Goal: Navigation & Orientation: Find specific page/section

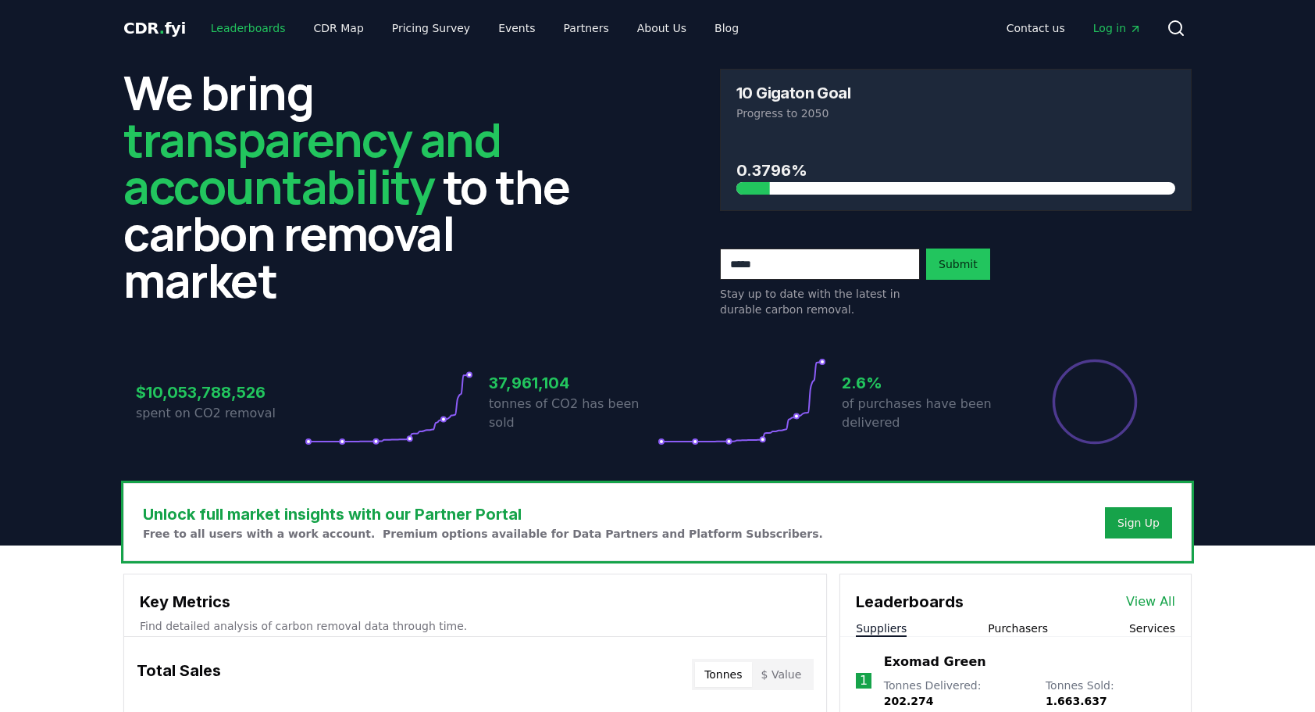
click at [231, 24] on link "Leaderboards" at bounding box center [248, 28] width 100 height 28
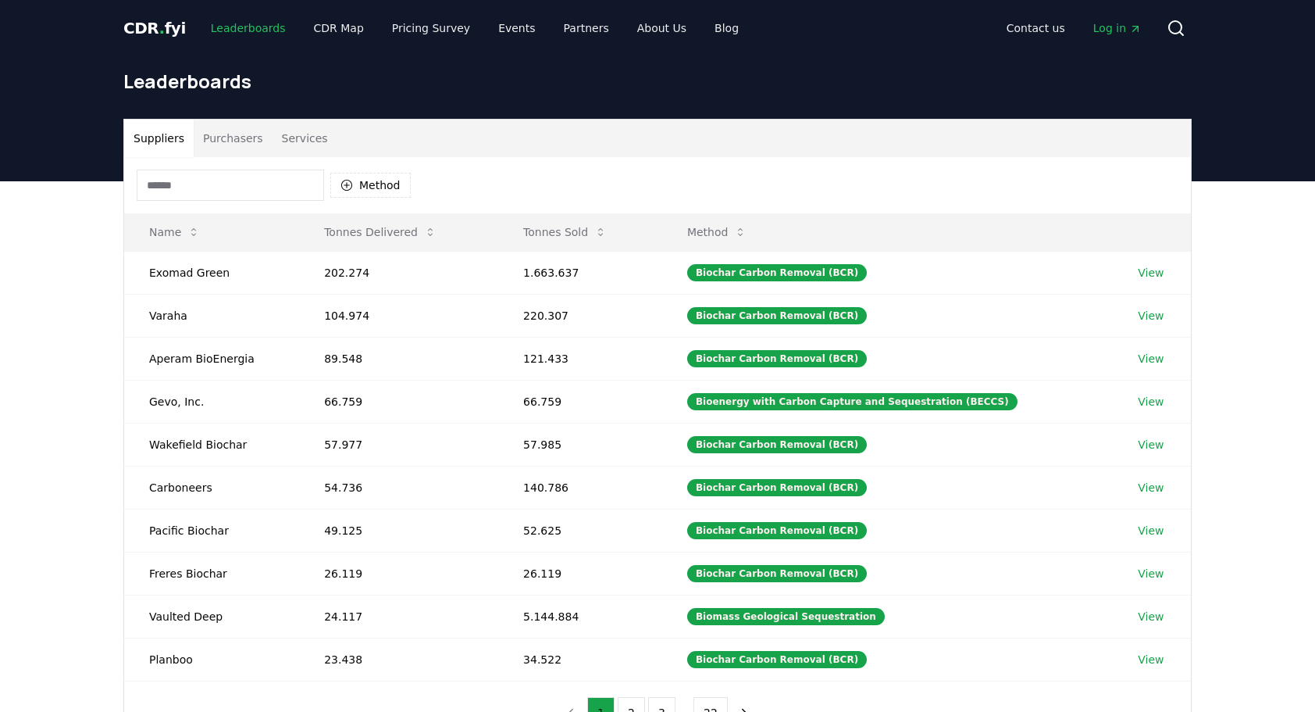
click at [231, 24] on link "Leaderboards" at bounding box center [248, 28] width 100 height 28
click at [334, 34] on link "CDR Map" at bounding box center [339, 28] width 75 height 28
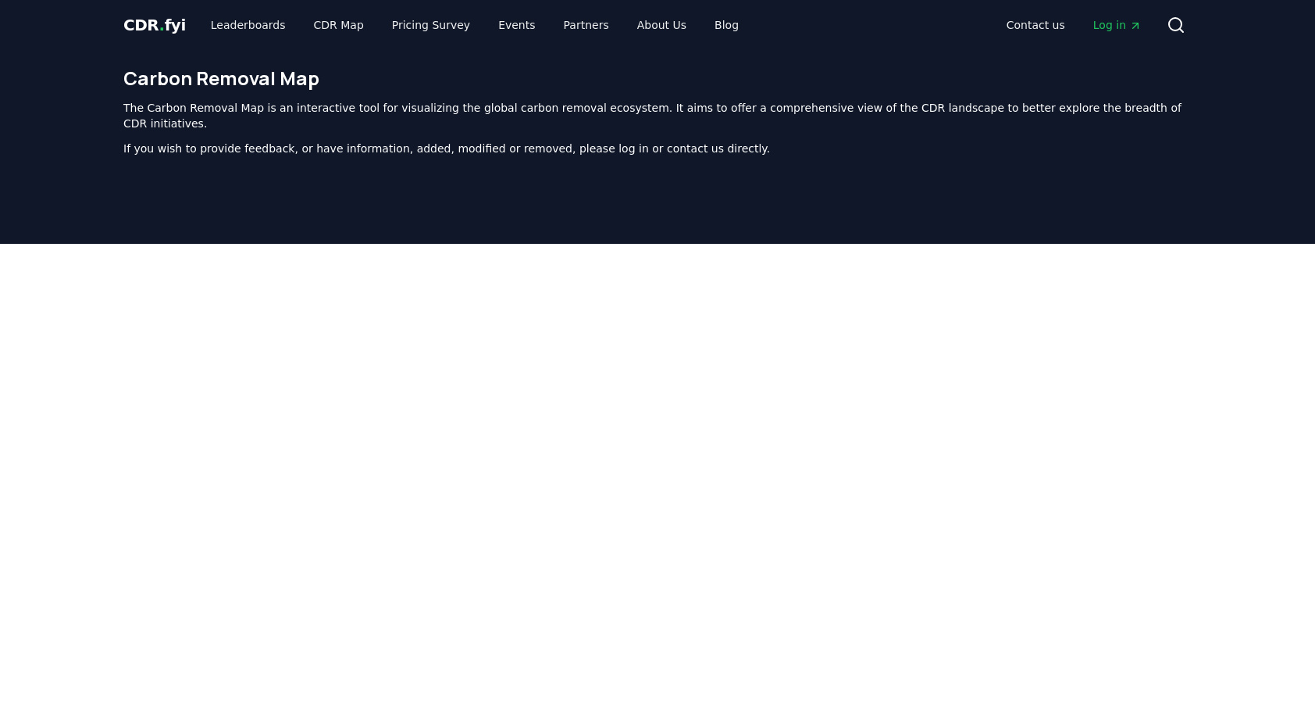
scroll to position [3, 0]
click at [416, 29] on link "Pricing Survey" at bounding box center [431, 25] width 103 height 28
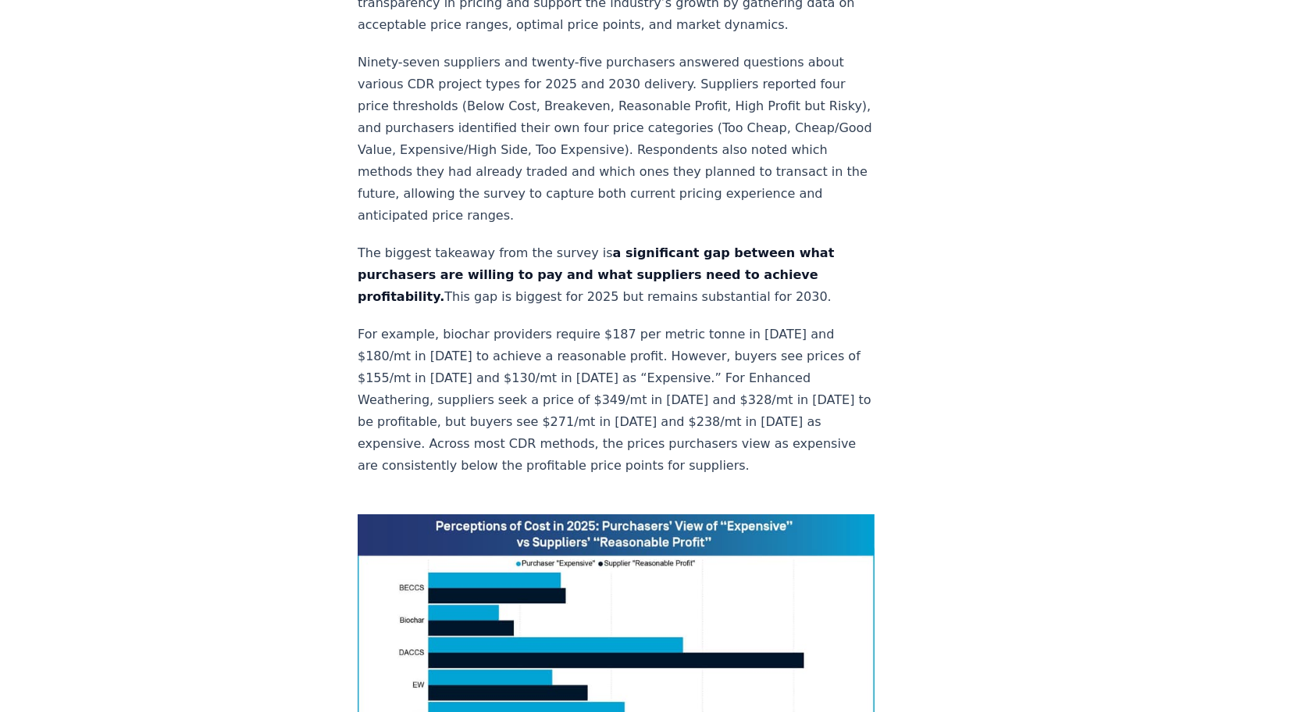
scroll to position [843, 0]
